Goal: Check status: Check status

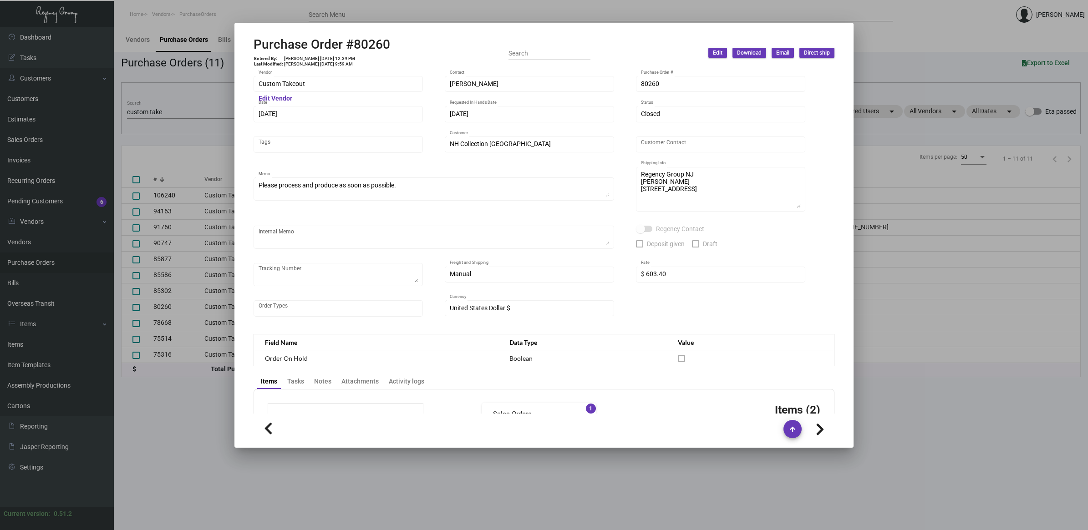
click at [178, 117] on div at bounding box center [544, 265] width 1088 height 530
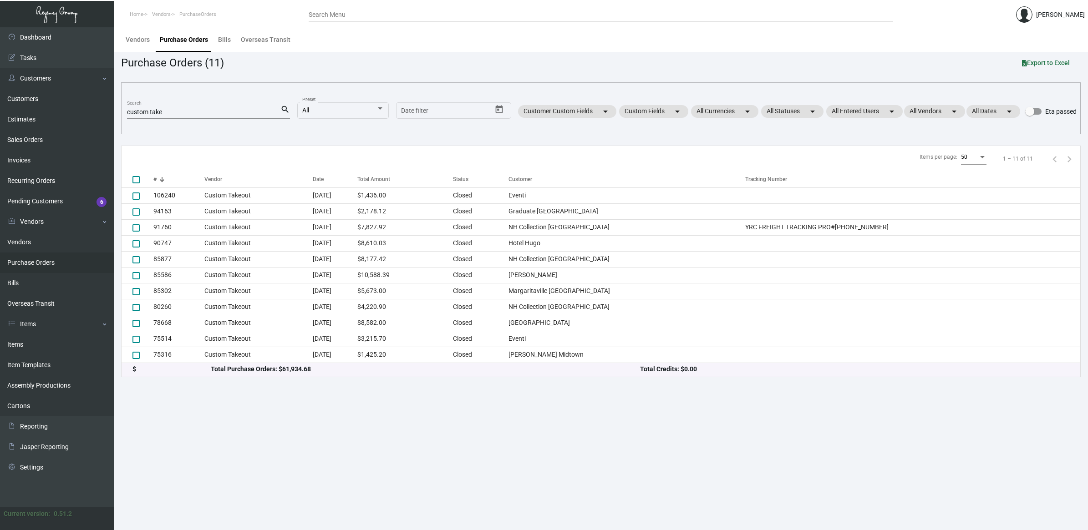
drag, startPoint x: 177, startPoint y: 107, endPoint x: 164, endPoint y: 110, distance: 13.5
click at [164, 110] on div "custom take Search" at bounding box center [203, 112] width 153 height 14
drag, startPoint x: 40, startPoint y: 107, endPoint x: -114, endPoint y: 92, distance: 154.6
click at [0, 92] on html "Home Vendors PurchaseOrders Search Menu [PERSON_NAME] Dashboard Dashboard Tasks…" at bounding box center [544, 265] width 1088 height 530
type input "hitp"
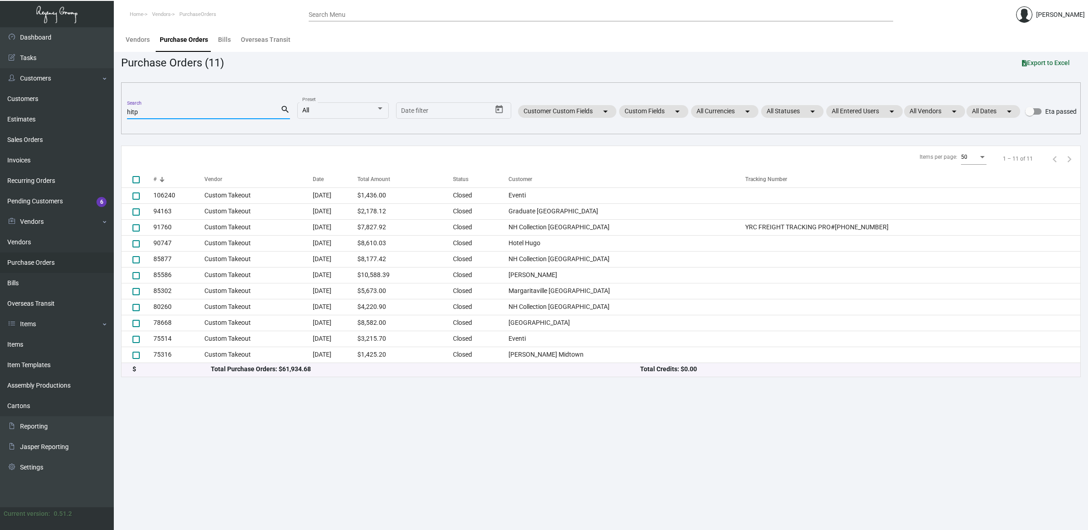
checkbox input "true"
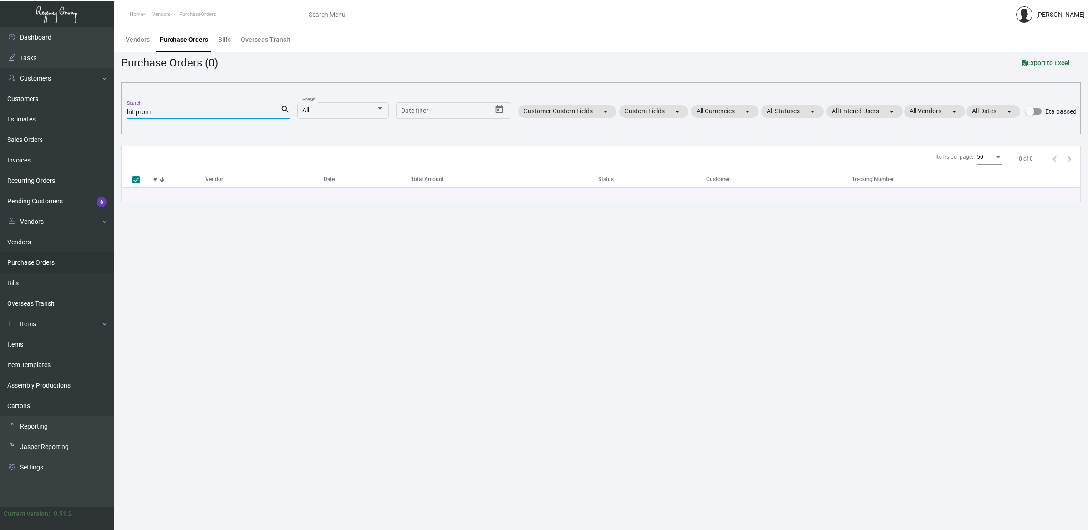
type input "hit promo"
checkbox input "false"
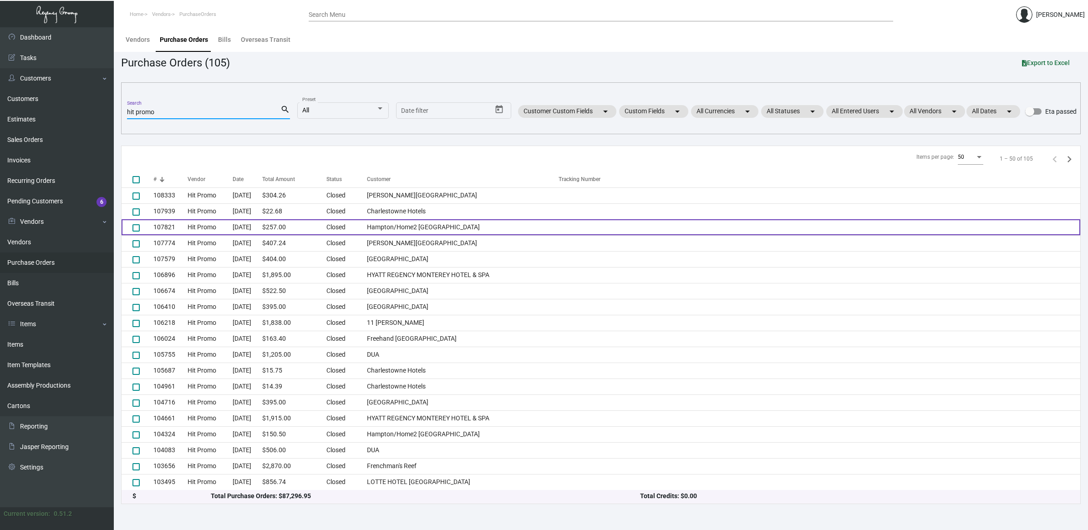
type input "hit promo"
click at [422, 228] on td "Hampton/Home2 [GEOGRAPHIC_DATA]" at bounding box center [463, 227] width 192 height 16
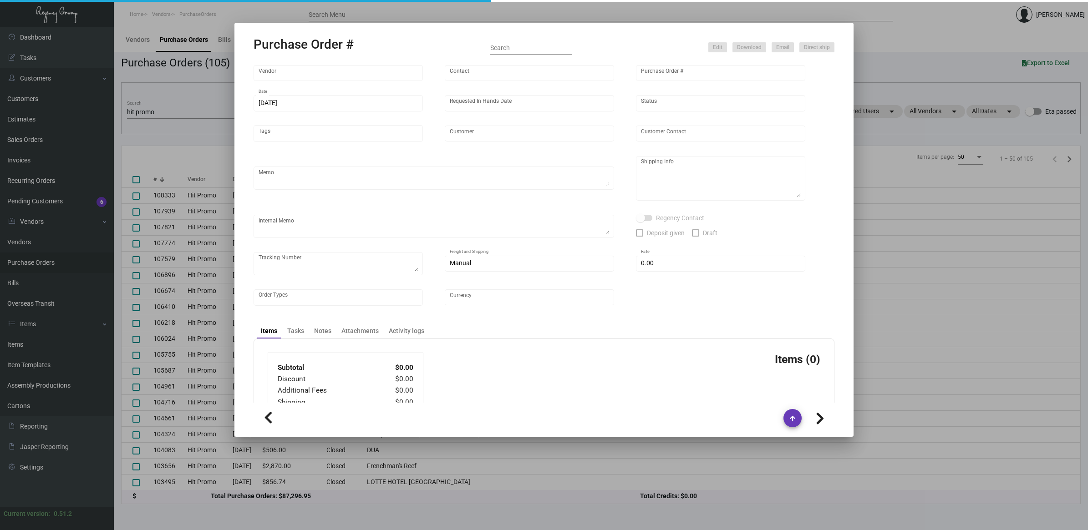
type input "Hit Promo"
type input "[PERSON_NAME]"
type input "107821"
type input "[DATE]"
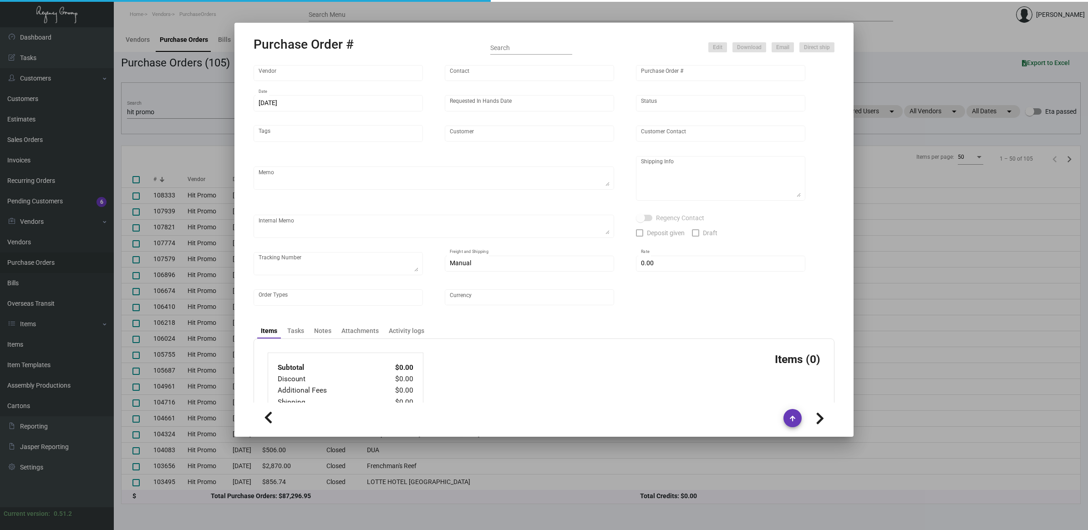
type input "Hampton/Home2 [GEOGRAPHIC_DATA]"
type input "Prince Thapa"
type textarea "Repeat previous PO 104324. BLIND Ship via UPS Ground Acct# 1AY276."
type textarea "Prince [PERSON_NAME] [PERSON_NAME]/Home2 [GEOGRAPHIC_DATA] [STREET_ADDRESS][US_…"
type input "$ 0.00"
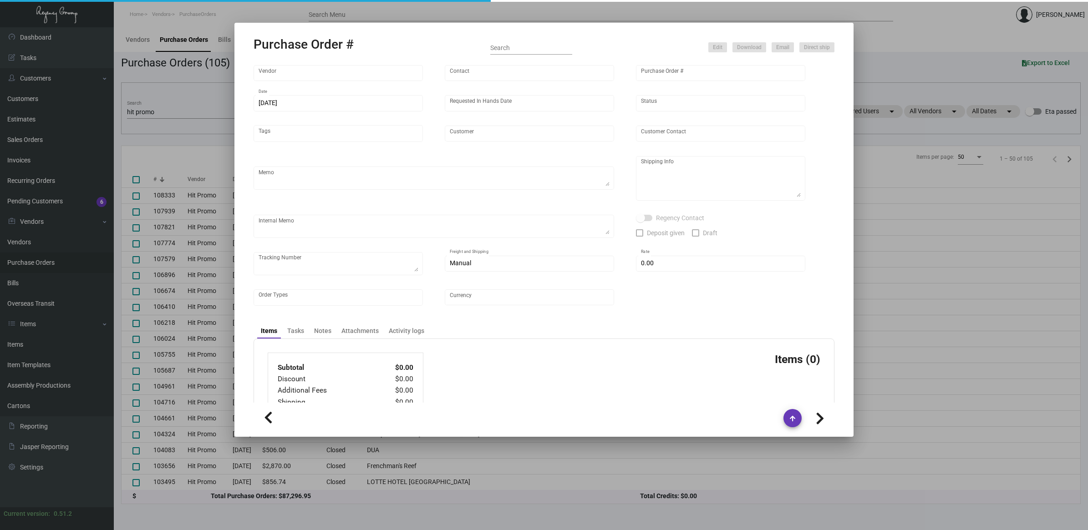
type input "United States Dollar $"
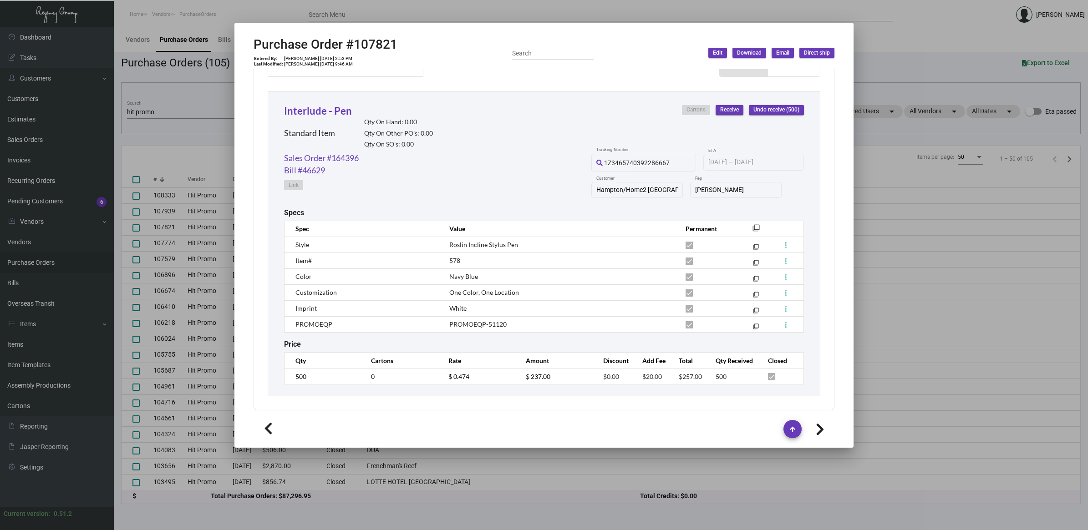
scroll to position [403, 0]
click at [449, 258] on span "578" at bounding box center [454, 260] width 11 height 8
copy span "578"
click at [457, 308] on span "White" at bounding box center [457, 308] width 17 height 8
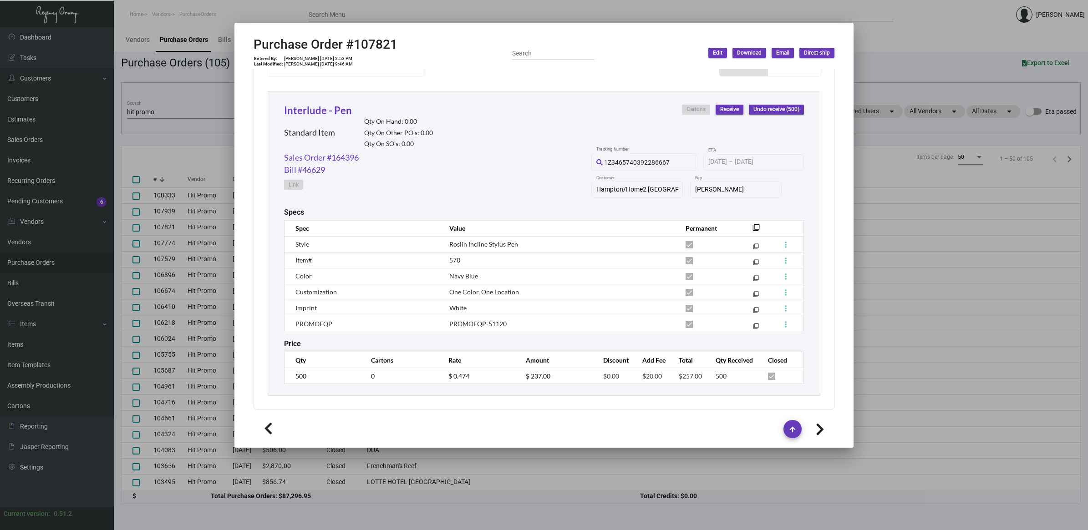
click at [457, 308] on span "White" at bounding box center [457, 308] width 17 height 8
copy span "White"
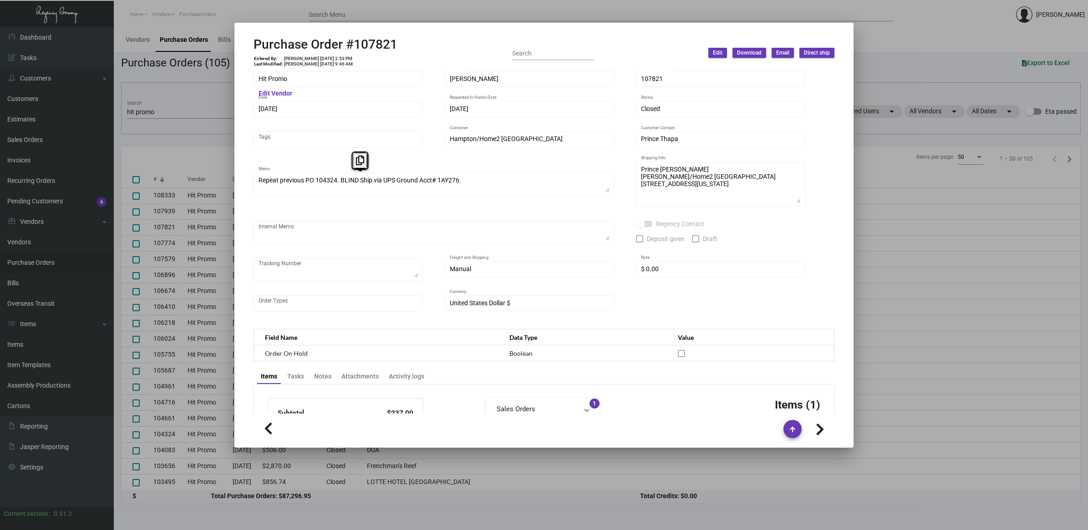
click at [171, 185] on div "Purchase Order #107821 Entered By: [PERSON_NAME] [DATE] 2:53 PM Last Modified: …" at bounding box center [544, 265] width 1088 height 530
click at [375, 44] on h2 "Purchase Order #107821" at bounding box center [325, 44] width 144 height 15
copy h2 "107821"
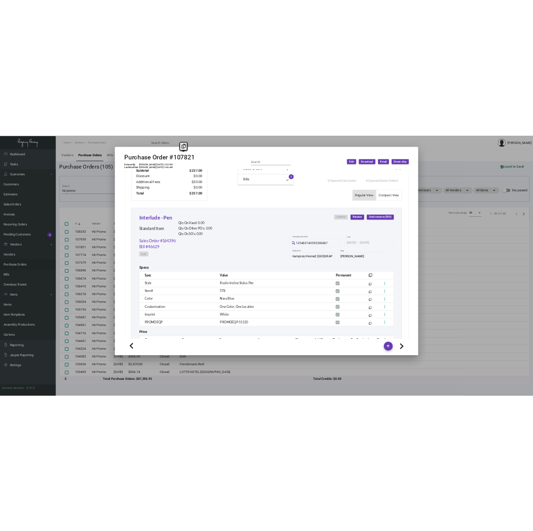
scroll to position [403, 0]
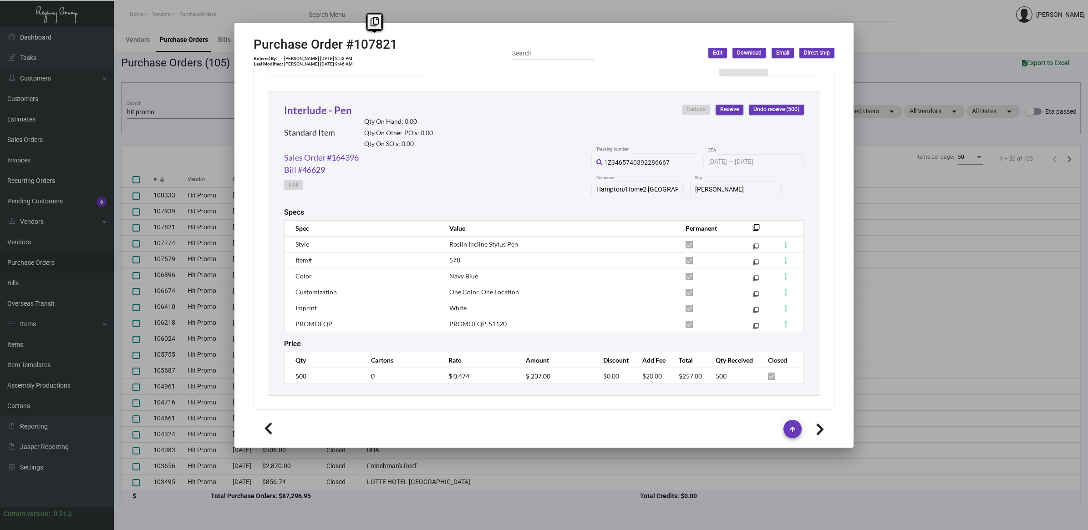
click at [181, 122] on div at bounding box center [544, 265] width 1088 height 530
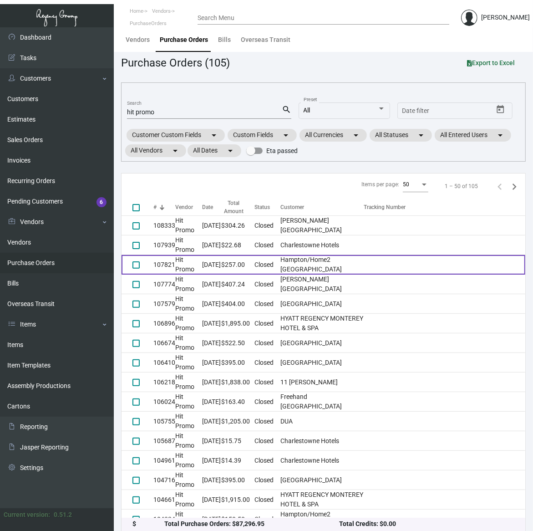
click at [309, 264] on td "Hampton/Home2 [GEOGRAPHIC_DATA]" at bounding box center [321, 265] width 83 height 20
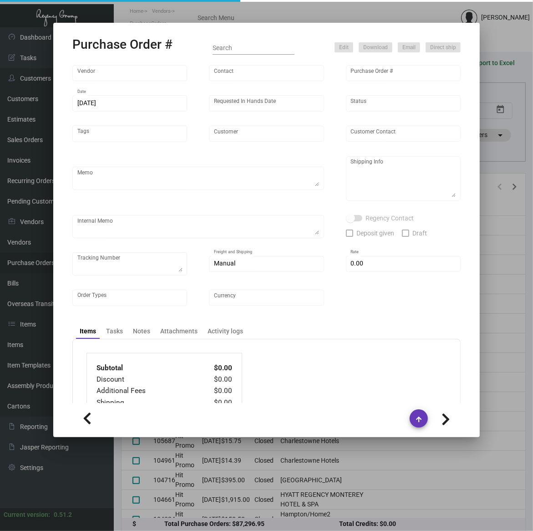
type input "Hit Promo"
type input "[PERSON_NAME]"
type input "107821"
type input "[DATE]"
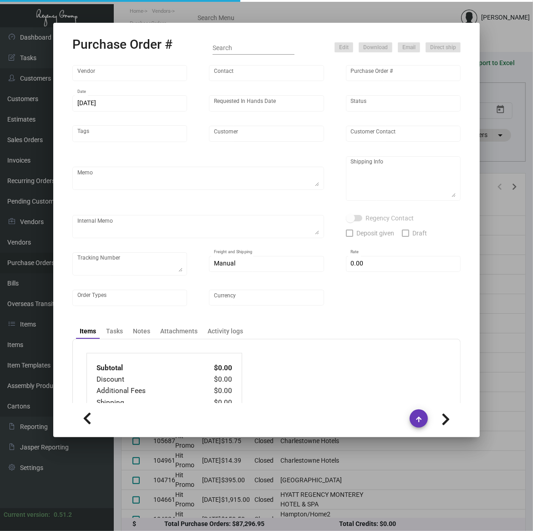
type input "Hampton/Home2 [GEOGRAPHIC_DATA]"
type input "Prince Thapa"
type textarea "Repeat previous PO 104324. BLIND Ship via UPS Ground Acct# 1AY276."
type textarea "Prince [PERSON_NAME] [PERSON_NAME]/Home2 [GEOGRAPHIC_DATA] [STREET_ADDRESS][US_…"
type input "$ 0.00"
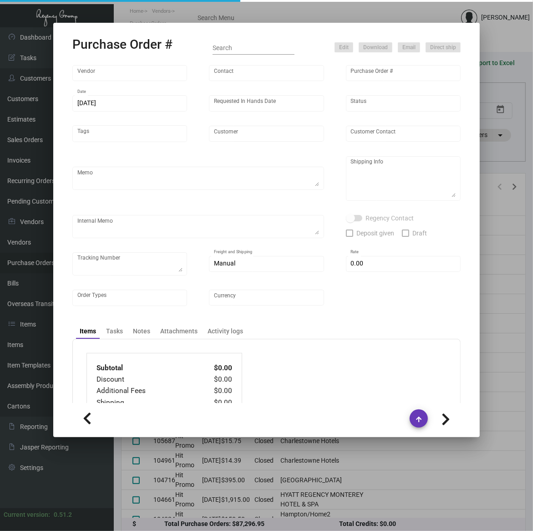
type input "United States Dollar $"
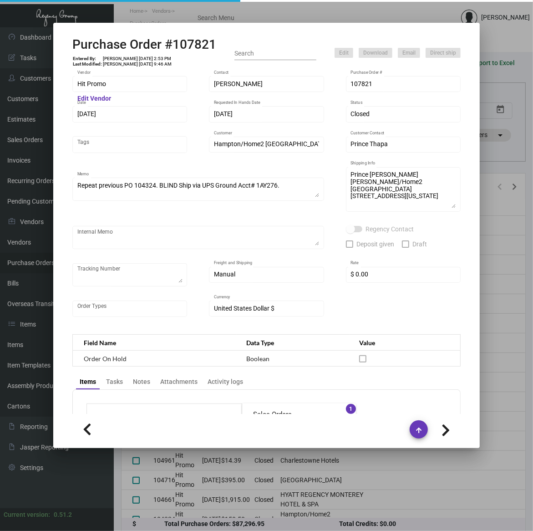
click at [177, 41] on h2 "Purchase Order #107821" at bounding box center [144, 44] width 144 height 15
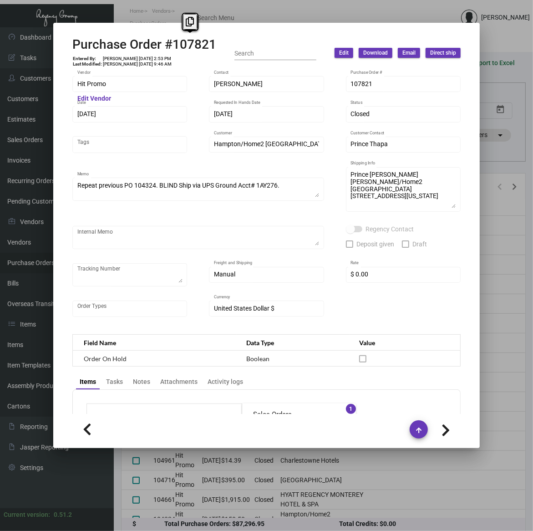
click at [177, 41] on h2 "Purchase Order #107821" at bounding box center [144, 44] width 144 height 15
copy h2 "107821"
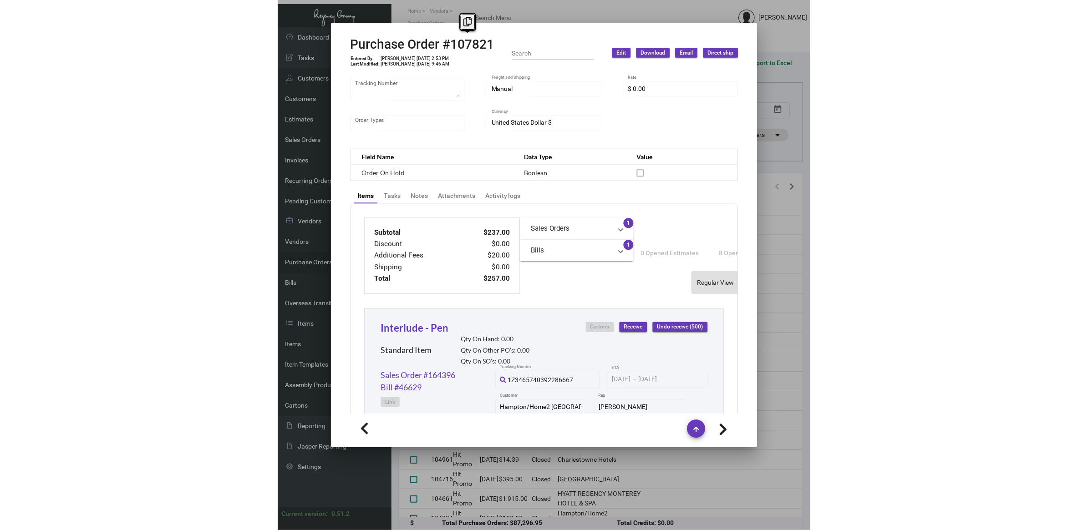
scroll to position [398, 0]
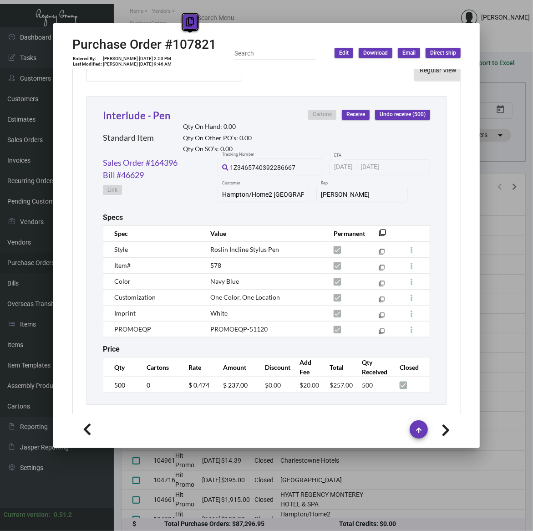
click at [190, 23] on icon at bounding box center [190, 22] width 8 height 10
copy h2 "107821"
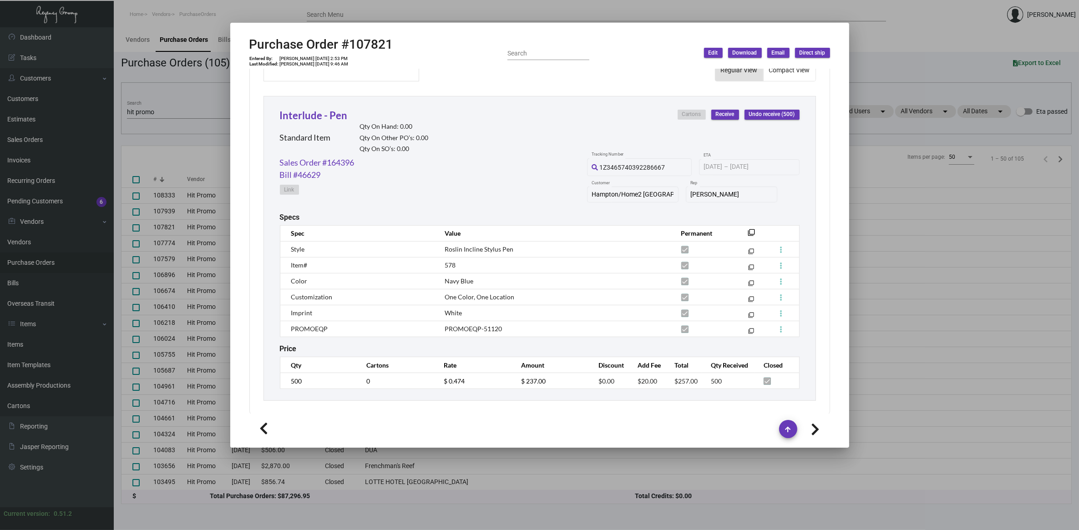
click at [908, 29] on div at bounding box center [539, 265] width 1079 height 530
